Goal: Transaction & Acquisition: Purchase product/service

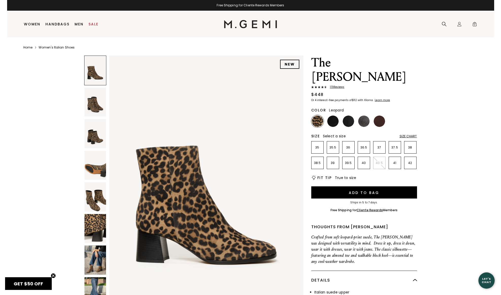
click at [98, 257] on img at bounding box center [95, 259] width 22 height 29
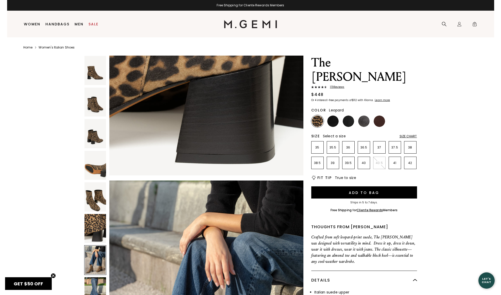
scroll to position [1543, 0]
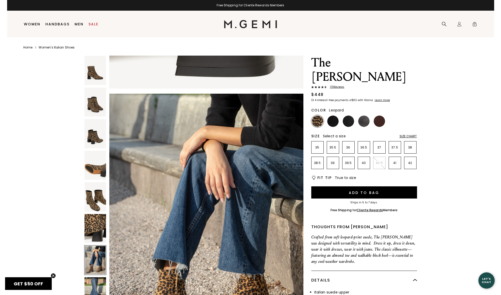
click at [97, 78] on img at bounding box center [95, 70] width 22 height 29
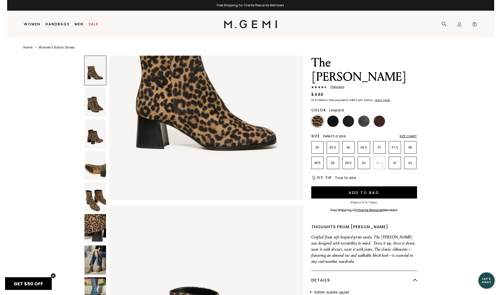
scroll to position [0, 0]
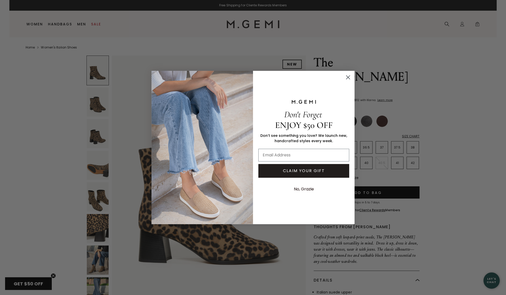
click at [348, 78] on circle "Close dialog" at bounding box center [348, 77] width 8 height 8
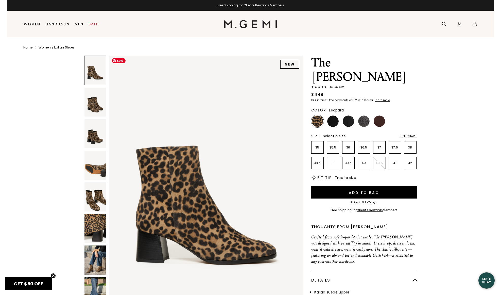
click at [91, 200] on img at bounding box center [95, 196] width 22 height 29
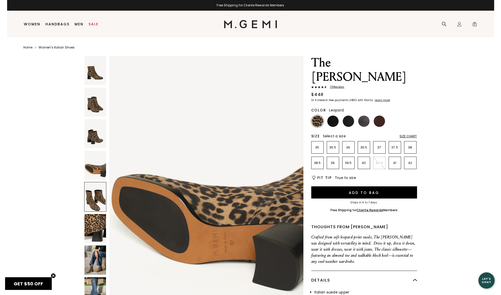
scroll to position [1029, 0]
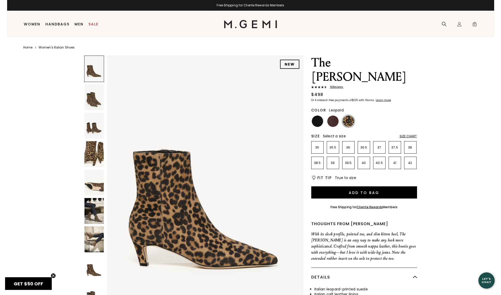
click at [90, 189] on img at bounding box center [94, 182] width 20 height 26
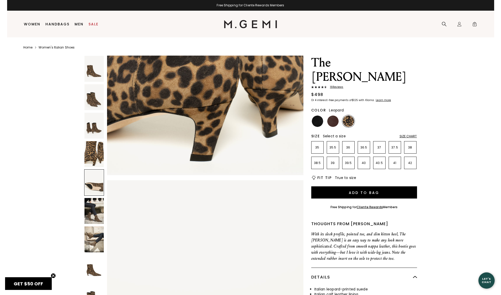
click at [93, 163] on img at bounding box center [94, 154] width 20 height 26
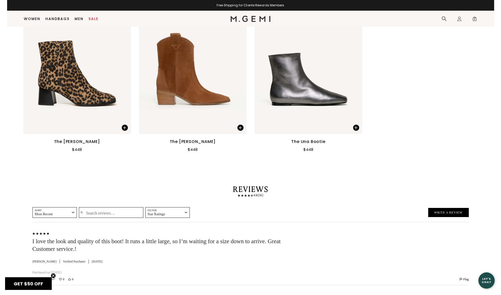
scroll to position [787, 0]
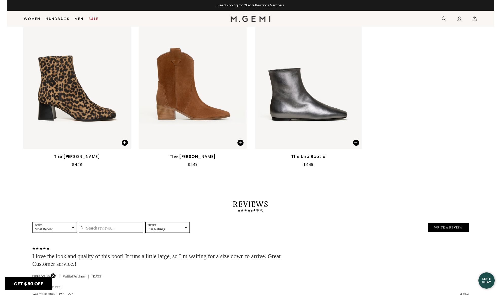
click at [93, 94] on img at bounding box center [77, 77] width 108 height 143
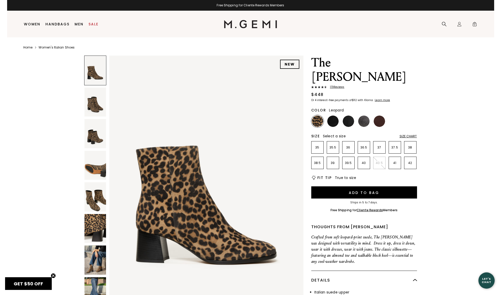
click at [337, 85] on span "173 Review s" at bounding box center [336, 86] width 18 height 3
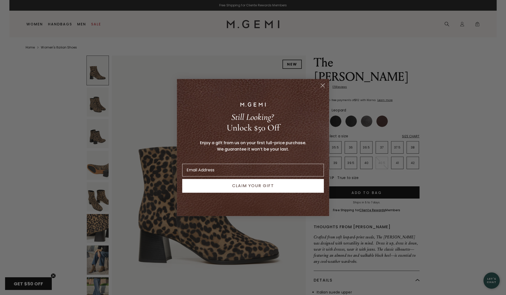
click at [325, 87] on circle "Close dialog" at bounding box center [322, 85] width 8 height 8
